Goal: Task Accomplishment & Management: Manage account settings

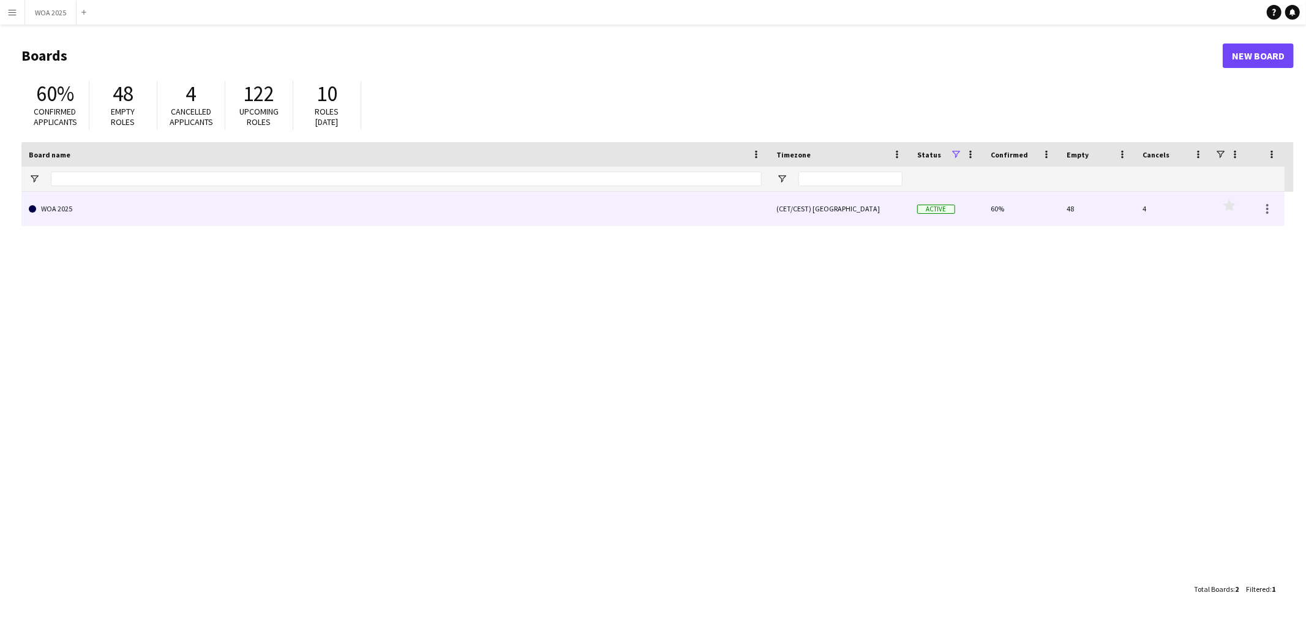
click at [497, 218] on link "WOA 2025" at bounding box center [395, 209] width 733 height 34
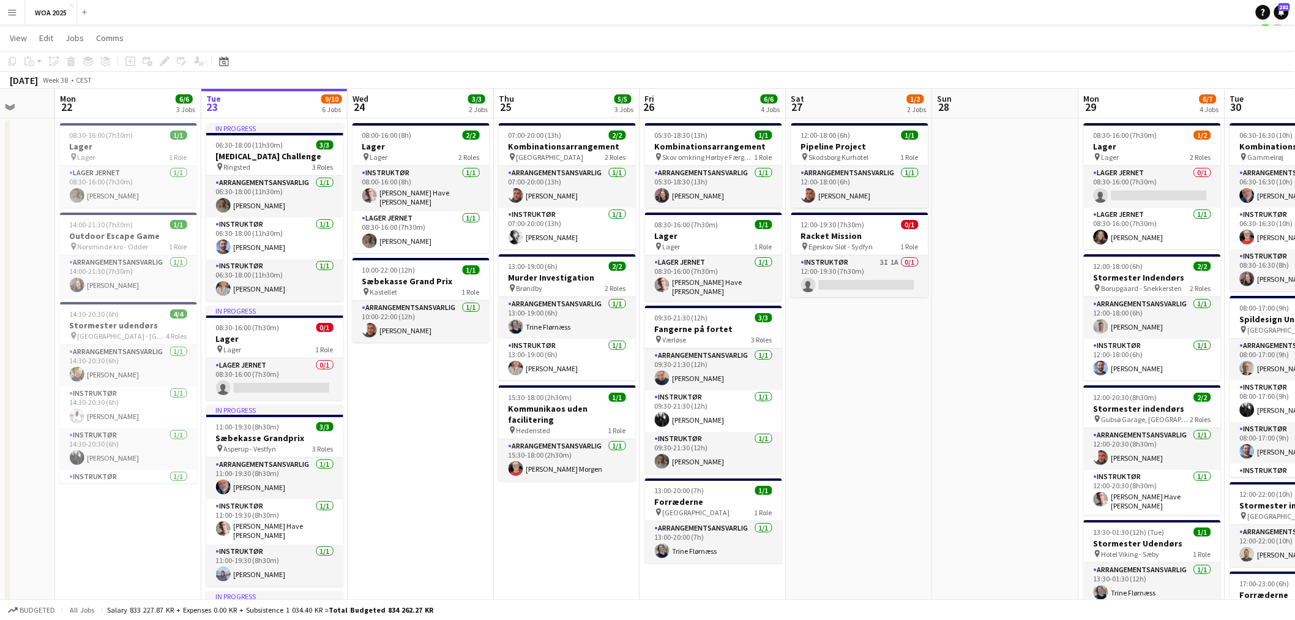
scroll to position [20, 0]
click at [880, 238] on h3 "Racket Mission" at bounding box center [860, 236] width 137 height 11
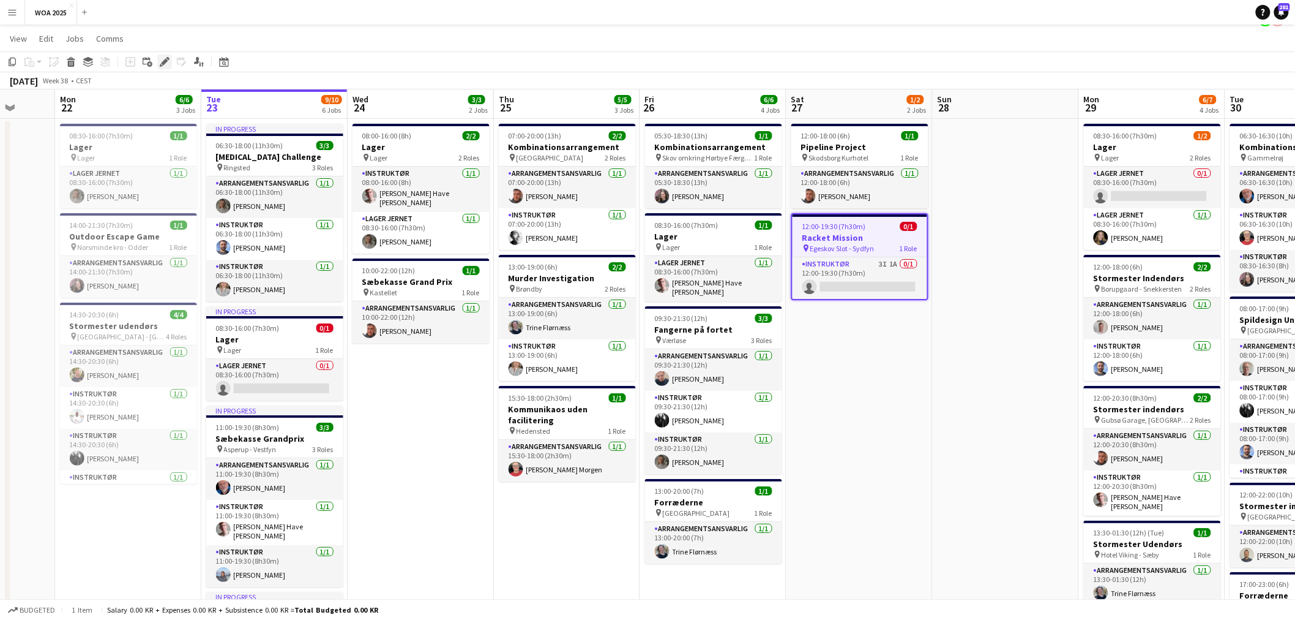
click at [163, 57] on icon "Edit" at bounding box center [165, 62] width 10 height 10
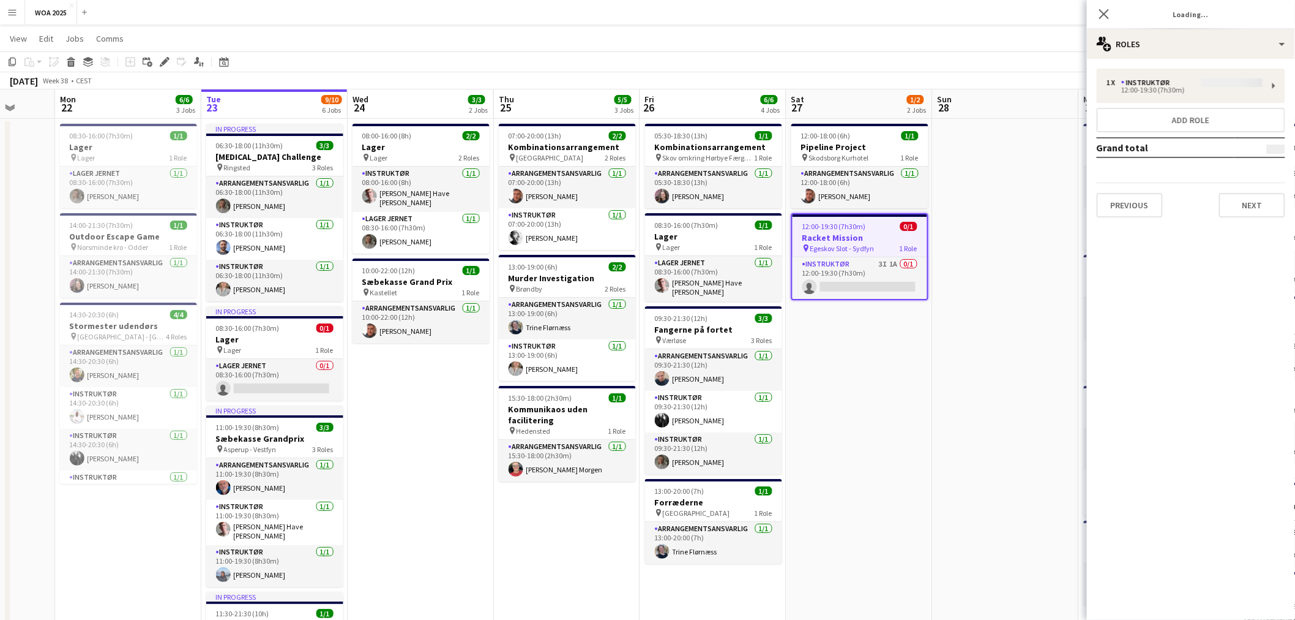
type input "**********"
click at [1169, 62] on div "1 x Instruktør 0.00 KR 12:00-19:30 (7h30m) Add role Grand total 0.00 KR Previou…" at bounding box center [1191, 143] width 208 height 168
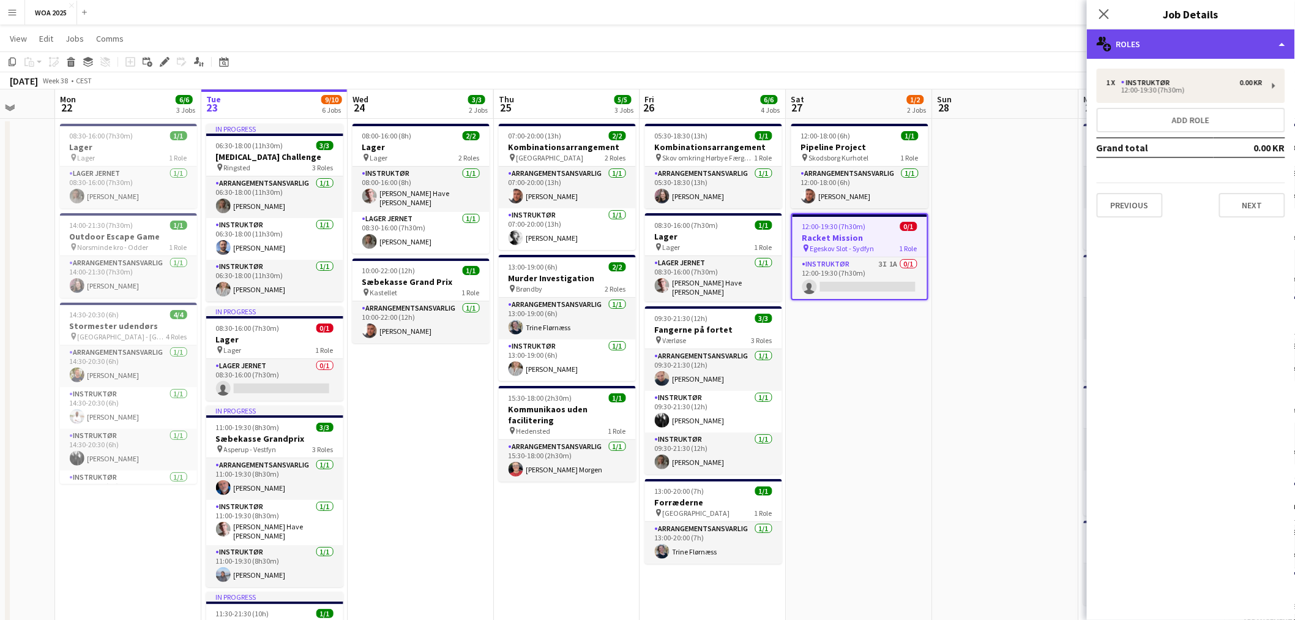
click at [1196, 52] on div "multiple-users-add Roles" at bounding box center [1191, 43] width 208 height 29
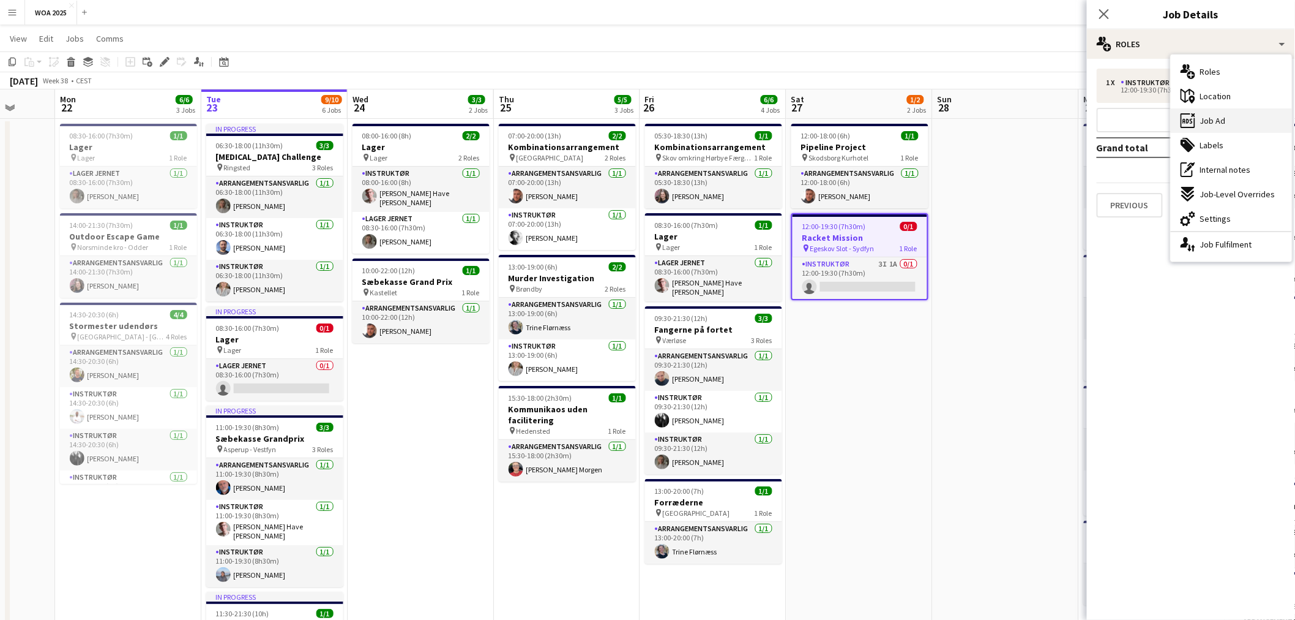
click at [1229, 114] on div "ads-window Job Ad" at bounding box center [1231, 120] width 121 height 24
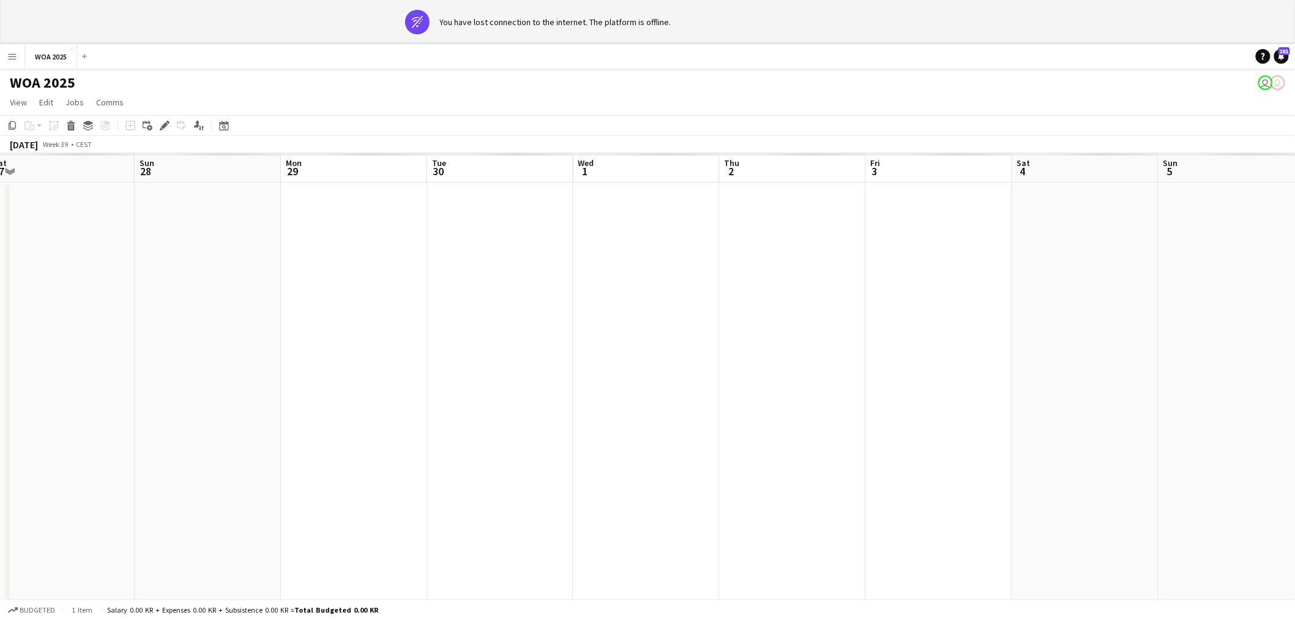
scroll to position [44, 0]
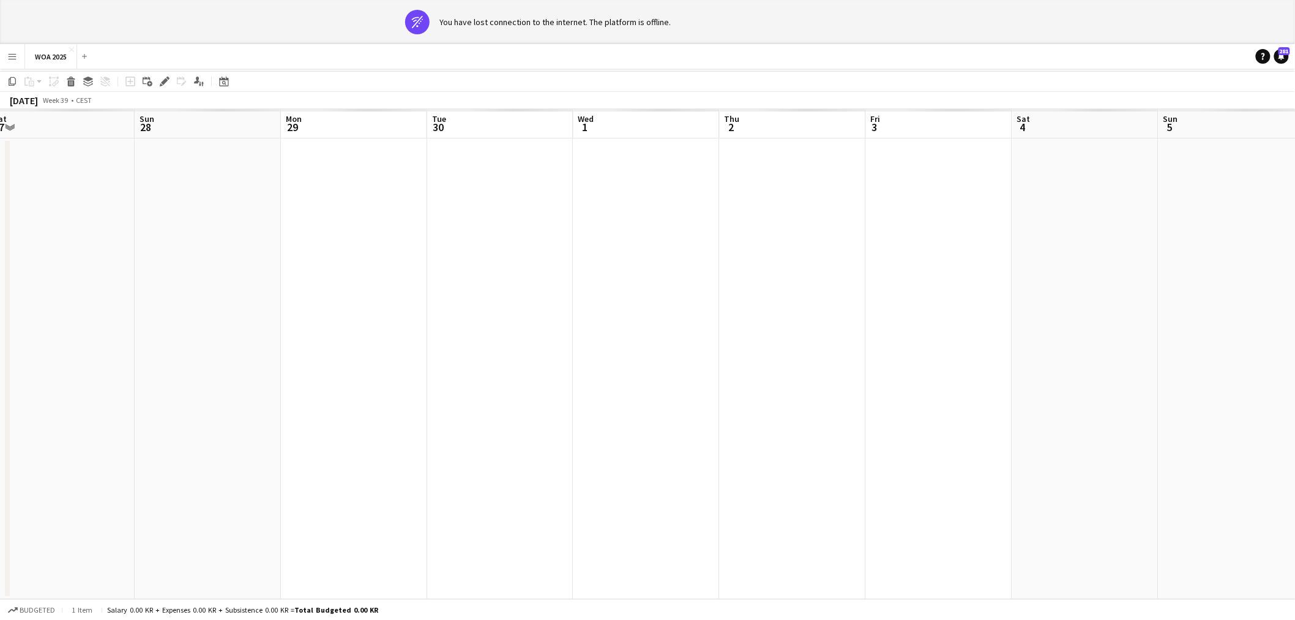
click at [697, 373] on app-date-cell at bounding box center [647, 368] width 146 height 460
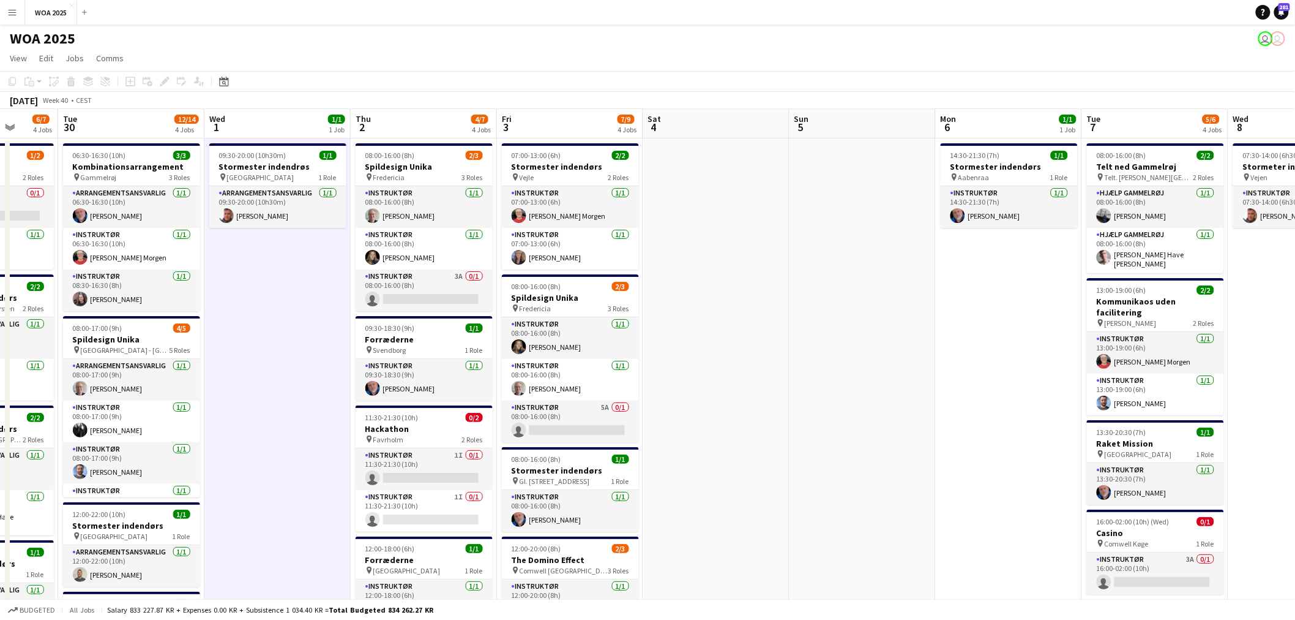
scroll to position [0, 380]
click at [770, 361] on app-date-cell at bounding box center [717, 474] width 146 height 672
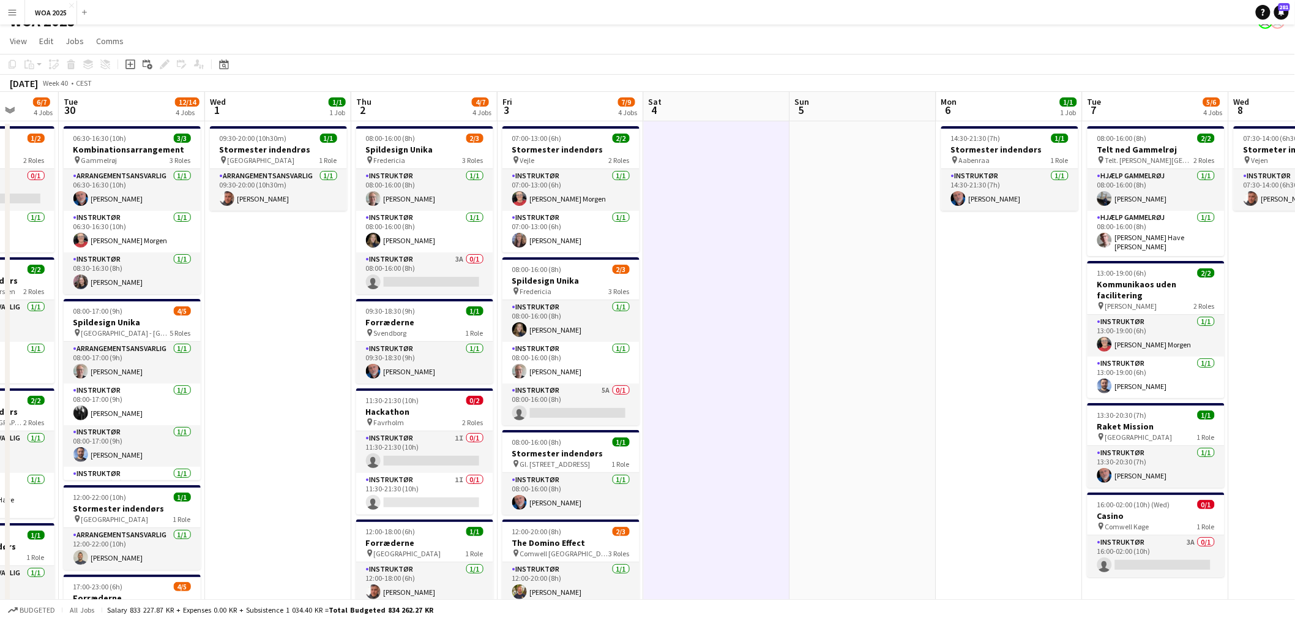
scroll to position [0, 0]
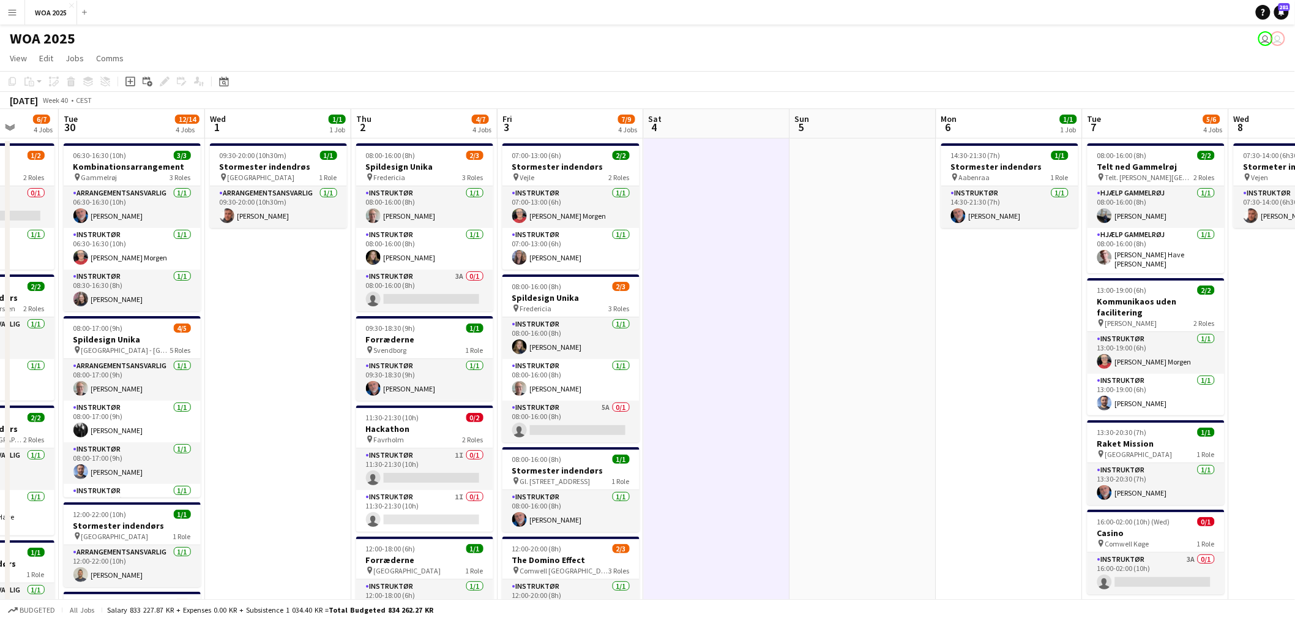
click at [854, 375] on app-date-cell at bounding box center [863, 474] width 146 height 672
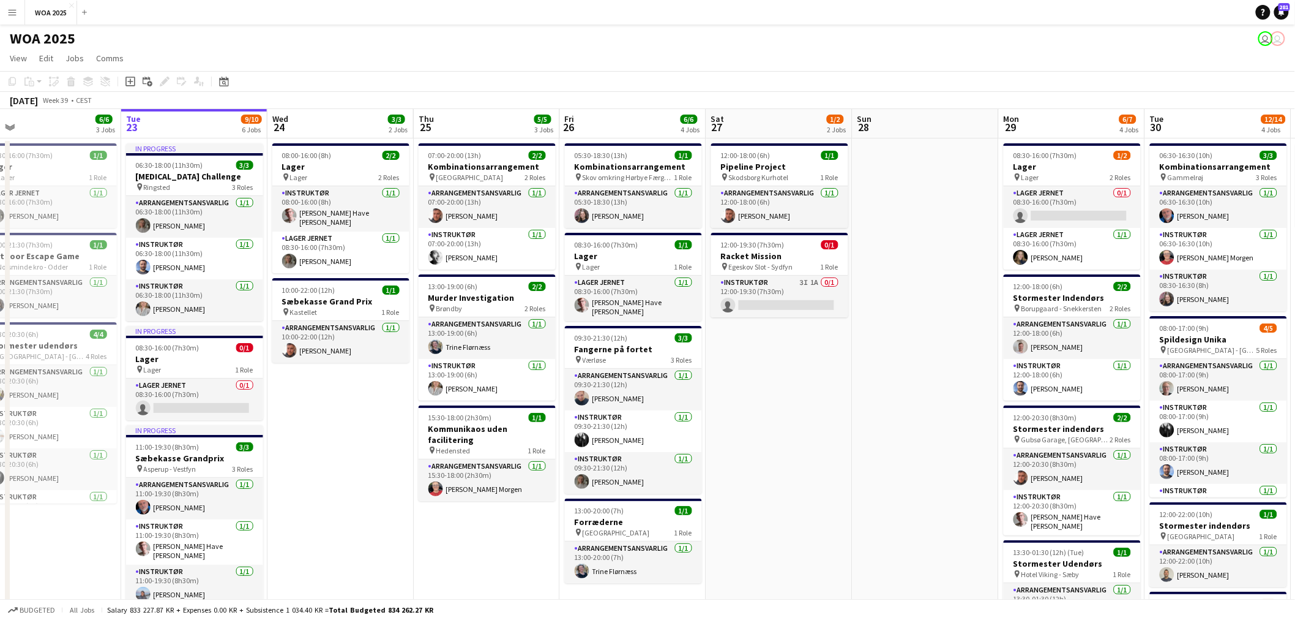
scroll to position [0, 464]
